Goal: Task Accomplishment & Management: Use online tool/utility

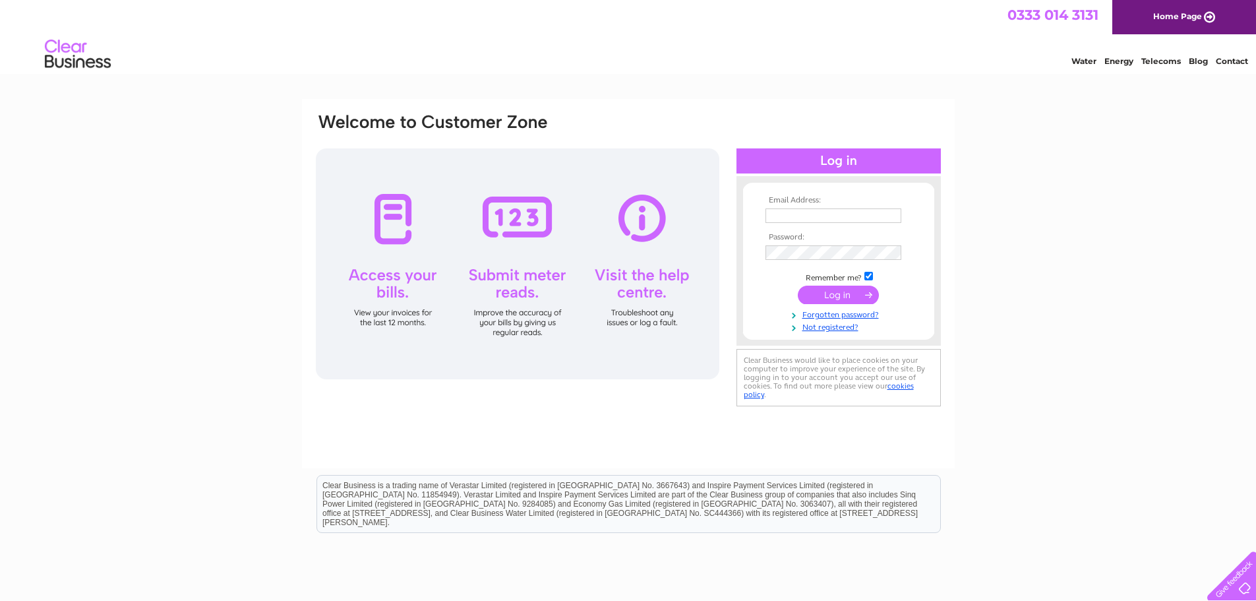
type input "dale.franks@andrews-sykes.com"
click at [851, 297] on input "submit" at bounding box center [838, 294] width 81 height 18
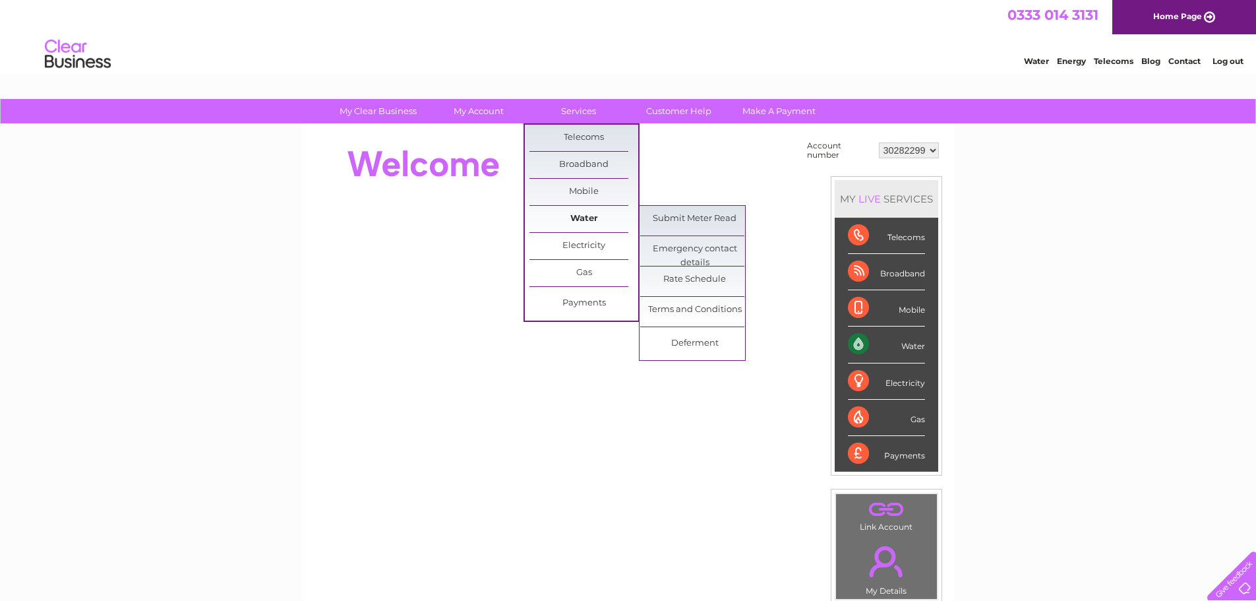
click at [597, 212] on link "Water" at bounding box center [583, 219] width 109 height 26
click at [688, 223] on link "Submit Meter Read" at bounding box center [694, 219] width 109 height 26
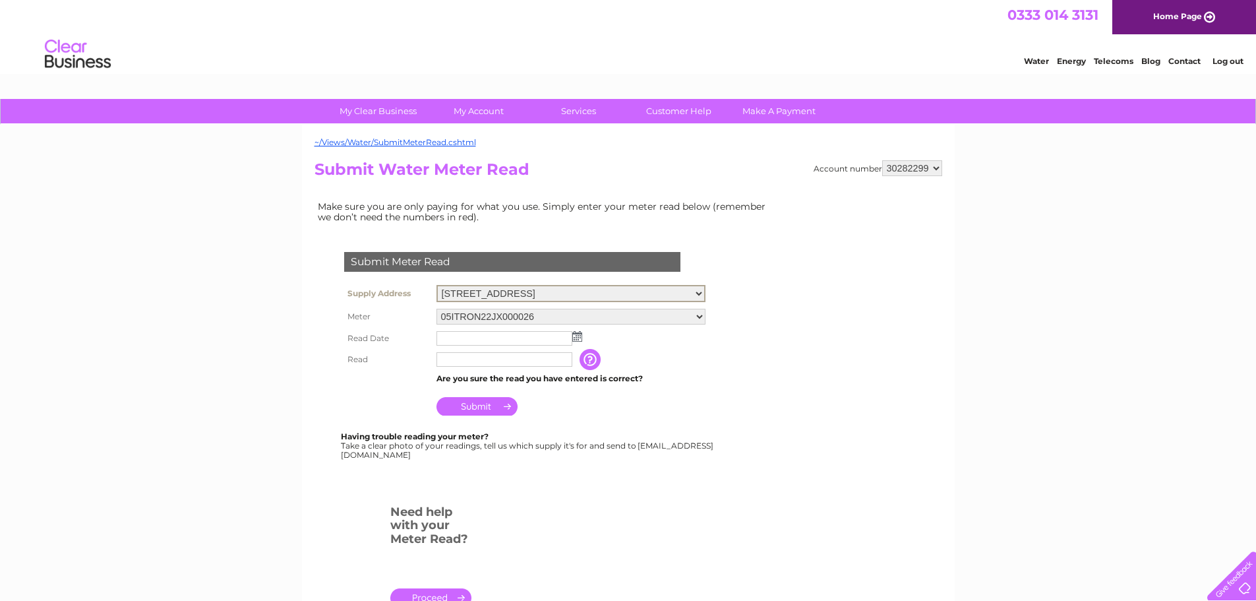
click at [557, 289] on select "Carsegate Road, Carsegate Industrial Estate, Inverness, IV3 8EX Workshop, Grang…" at bounding box center [570, 293] width 269 height 17
select select "440064"
click at [436, 285] on select "Carsegate Road, Carsegate Industrial Estate, Inverness, IV3 8EX Workshop, Grang…" at bounding box center [570, 293] width 269 height 17
click at [504, 338] on input "text" at bounding box center [504, 337] width 136 height 15
